Goal: Task Accomplishment & Management: Use online tool/utility

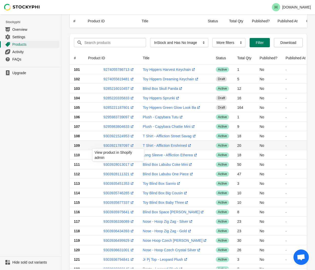
select select "instock_has_no_image"
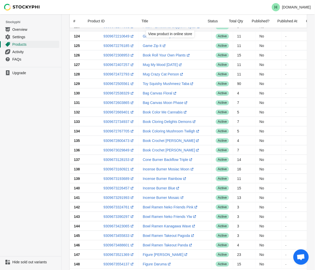
scroll to position [308, 0]
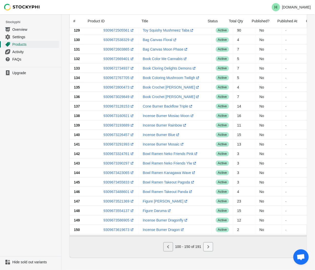
click at [210, 244] on button "Next" at bounding box center [209, 246] width 10 height 9
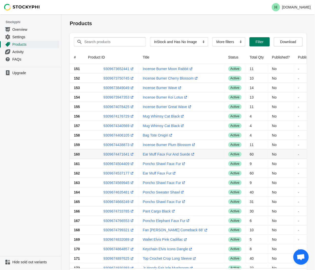
scroll to position [0, 0]
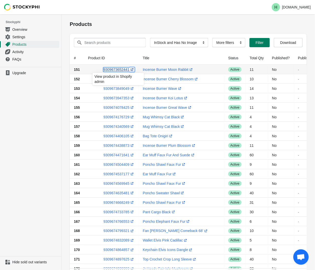
click at [115, 70] on link "9309673652441 (opens a new window)" at bounding box center [118, 69] width 31 height 4
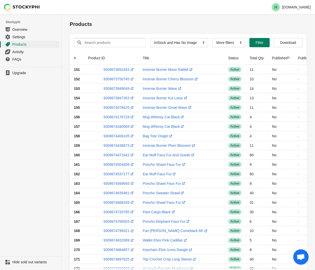
click at [27, 113] on ul "Upgrade" at bounding box center [30, 161] width 61 height 189
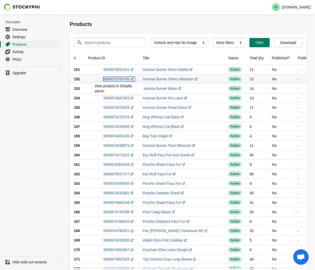
click at [117, 78] on link "9309673750745 (opens a new window)" at bounding box center [118, 79] width 31 height 4
click at [24, 109] on ul "Upgrade" at bounding box center [30, 161] width 61 height 189
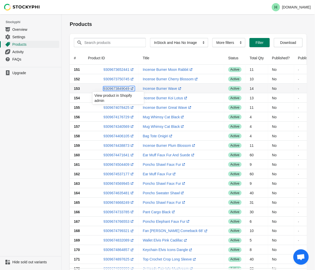
click at [114, 88] on link "9309673849049 (opens a new window)" at bounding box center [118, 88] width 31 height 4
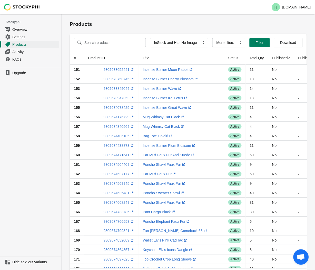
click at [34, 132] on ul "Upgrade" at bounding box center [30, 161] width 61 height 189
click at [117, 98] on link "9309673947353 (opens a new window)" at bounding box center [118, 98] width 31 height 4
drag, startPoint x: 34, startPoint y: 90, endPoint x: 38, endPoint y: 101, distance: 11.2
click at [34, 90] on ul "Upgrade" at bounding box center [30, 161] width 61 height 189
click at [114, 106] on link "9309674078425 (opens a new window)" at bounding box center [118, 107] width 31 height 4
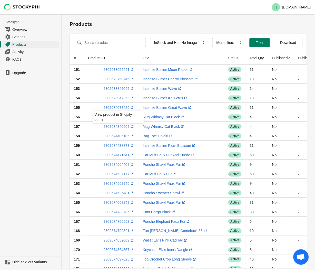
click at [45, 113] on ul "Upgrade" at bounding box center [30, 161] width 61 height 189
click at [117, 117] on link "9309674176729 (opens a new window)" at bounding box center [118, 117] width 31 height 4
click at [20, 137] on ul "Upgrade" at bounding box center [30, 161] width 61 height 189
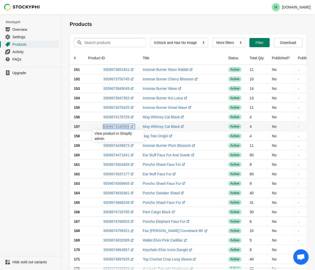
click at [113, 127] on link "9309674340569 (opens a new window)" at bounding box center [118, 126] width 31 height 4
click at [22, 141] on ul "Upgrade" at bounding box center [30, 161] width 61 height 189
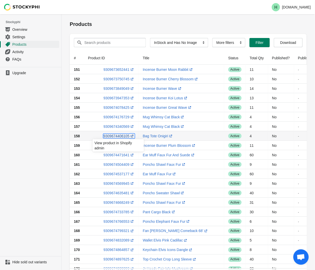
click at [114, 135] on link "9309674406105 (opens a new window)" at bounding box center [118, 136] width 31 height 4
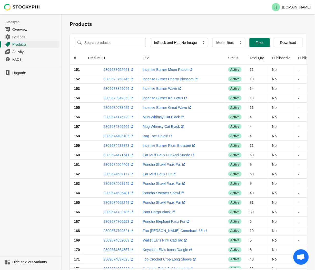
click at [9, 173] on ul "Upgrade" at bounding box center [30, 161] width 61 height 189
click at [112, 145] on link "9309674438873 (opens a new window)" at bounding box center [118, 145] width 31 height 4
click at [44, 110] on ul "Upgrade" at bounding box center [30, 161] width 61 height 189
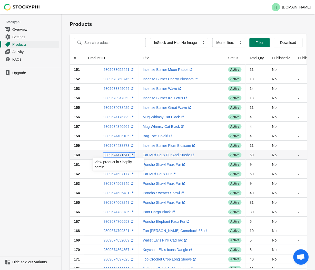
click at [116, 155] on link "9309674471641 (opens a new window)" at bounding box center [118, 155] width 31 height 4
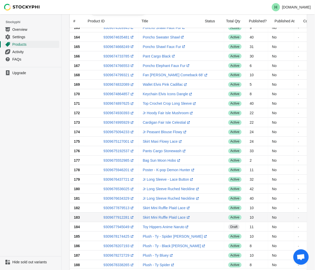
scroll to position [223, 0]
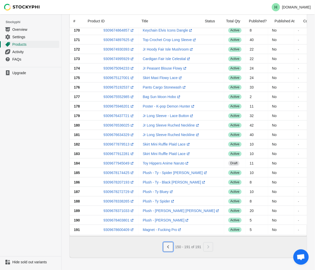
drag, startPoint x: 170, startPoint y: 248, endPoint x: 172, endPoint y: 244, distance: 4.3
click at [171, 247] on button "Previous" at bounding box center [168, 246] width 10 height 9
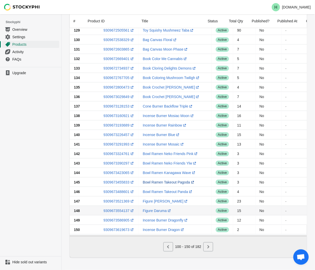
scroll to position [308, 0]
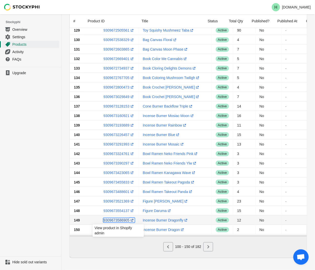
click at [114, 218] on link "9309673586905 (opens a new window)" at bounding box center [118, 220] width 31 height 4
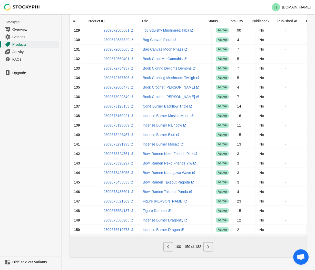
click at [33, 204] on ul "Upgrade" at bounding box center [30, 161] width 61 height 189
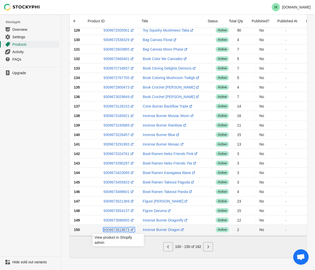
click at [119, 228] on link "9309673619673 (opens a new window)" at bounding box center [118, 230] width 31 height 4
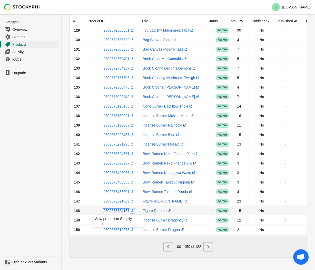
click at [112, 209] on link "9309673554137 (opens a new window)" at bounding box center [118, 211] width 31 height 4
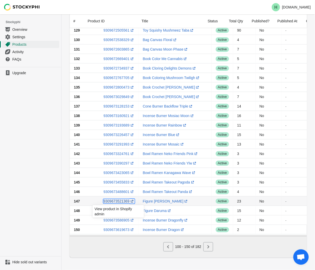
click at [115, 199] on link "9309673521369 (opens a new window)" at bounding box center [118, 201] width 31 height 4
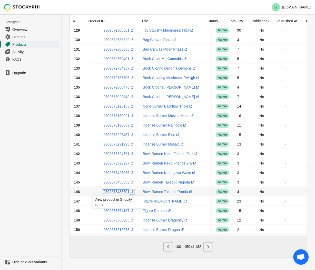
click at [117, 190] on link "9309673488601 (opens a new window)" at bounding box center [118, 192] width 31 height 4
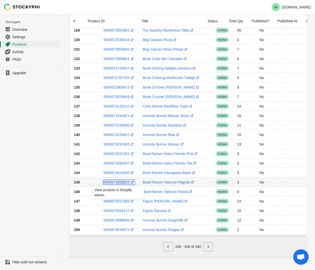
click at [117, 180] on link "9309673455833 (opens a new window)" at bounding box center [118, 182] width 31 height 4
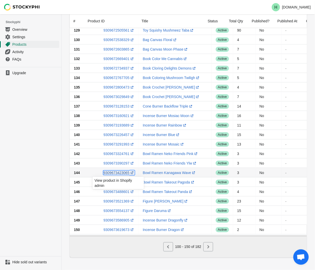
click at [117, 171] on link "9309673423065 (opens a new window)" at bounding box center [118, 173] width 31 height 4
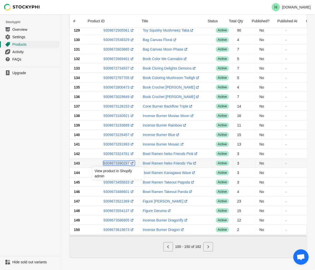
click at [113, 161] on link "9309673390297 (opens a new window)" at bounding box center [118, 163] width 31 height 4
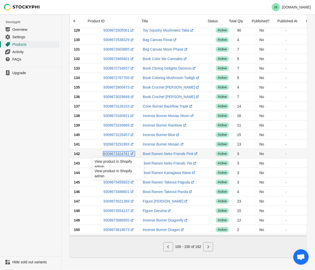
click at [111, 152] on link "9309673324761 (opens a new window)" at bounding box center [118, 154] width 31 height 4
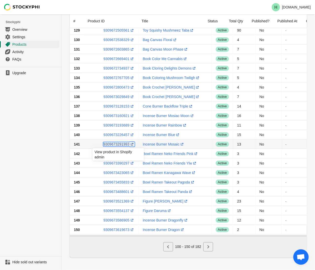
click at [117, 142] on link "9309673291993 (opens a new window)" at bounding box center [118, 144] width 31 height 4
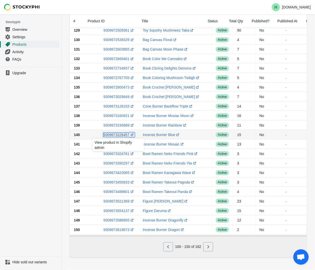
click at [114, 133] on link "9309673226457 (opens a new window)" at bounding box center [118, 135] width 31 height 4
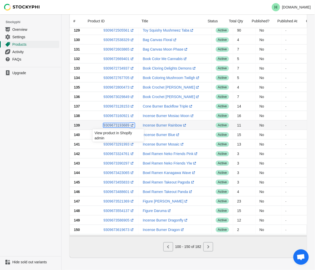
click at [112, 123] on link "9309673193689 (opens a new window)" at bounding box center [118, 125] width 31 height 4
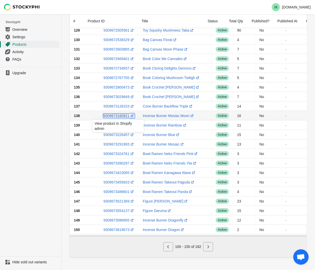
click at [113, 114] on link "9309673160921 (opens a new window)" at bounding box center [118, 116] width 31 height 4
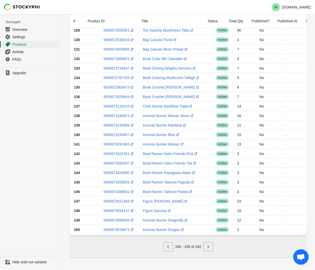
click at [40, 135] on ul "Upgrade" at bounding box center [30, 161] width 61 height 189
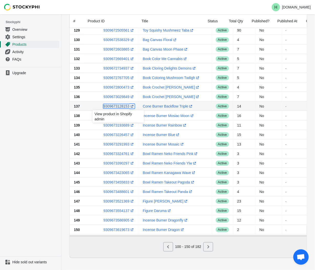
click at [116, 104] on link "9309673128153 (opens a new window)" at bounding box center [118, 106] width 31 height 4
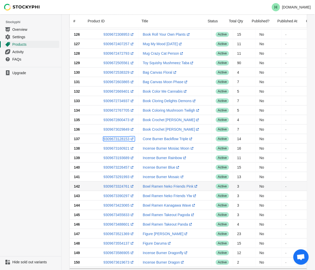
scroll to position [223, 0]
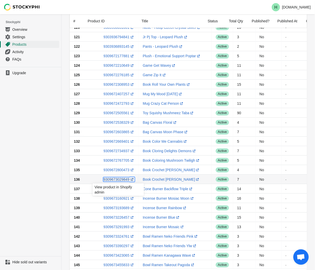
click at [117, 180] on link "9309673029849 (opens a new window)" at bounding box center [118, 179] width 31 height 4
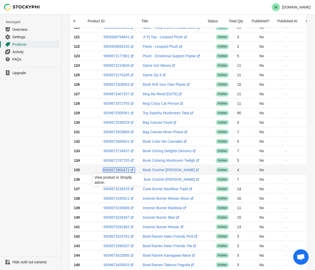
click at [116, 168] on link "9309672800473 (opens a new window)" at bounding box center [118, 170] width 31 height 4
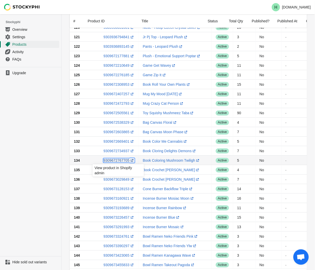
click at [116, 160] on link "9309672767705 (opens a new window)" at bounding box center [118, 160] width 31 height 4
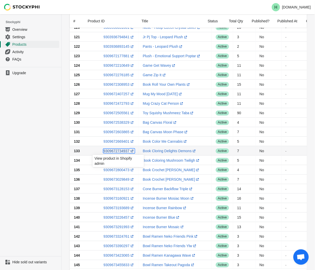
click at [114, 151] on link "9309672734937 (opens a new window)" at bounding box center [118, 151] width 31 height 4
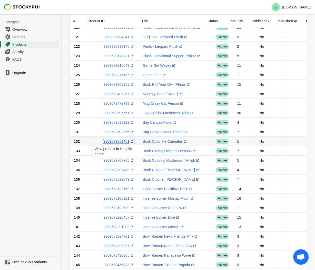
click at [115, 142] on link "9309672669401 (opens a new window)" at bounding box center [118, 141] width 31 height 4
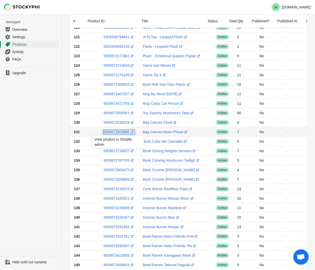
click at [116, 132] on link "9309672603865 (opens a new window)" at bounding box center [118, 132] width 31 height 4
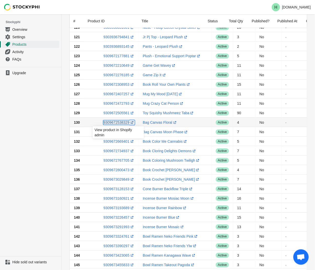
click at [114, 123] on link "9309672538329 (opens a new window)" at bounding box center [118, 122] width 31 height 4
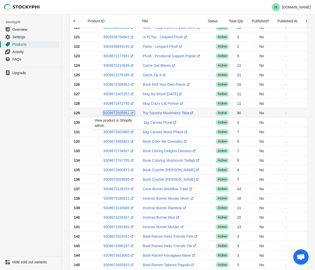
click at [117, 113] on link "9309672505561 (opens a new window)" at bounding box center [118, 113] width 31 height 4
